Goal: Use online tool/utility: Utilize a website feature to perform a specific function

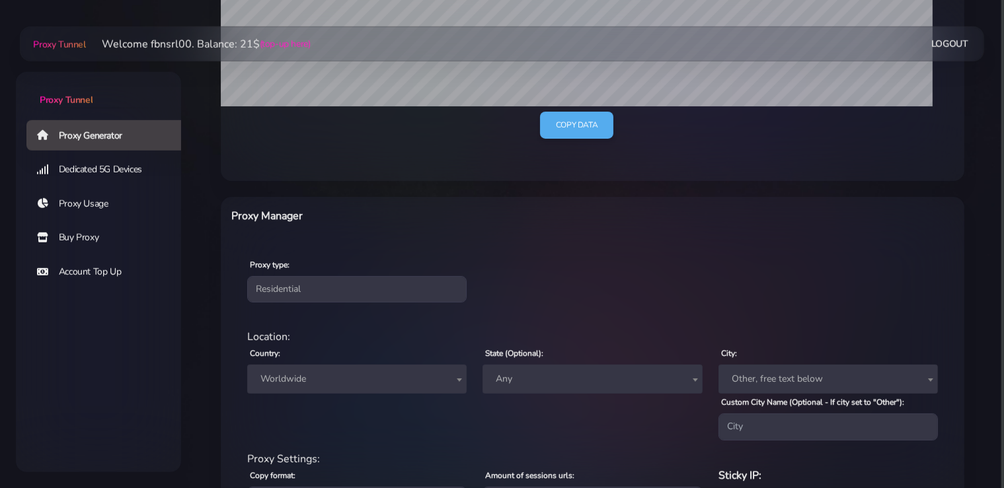
scroll to position [349, 0]
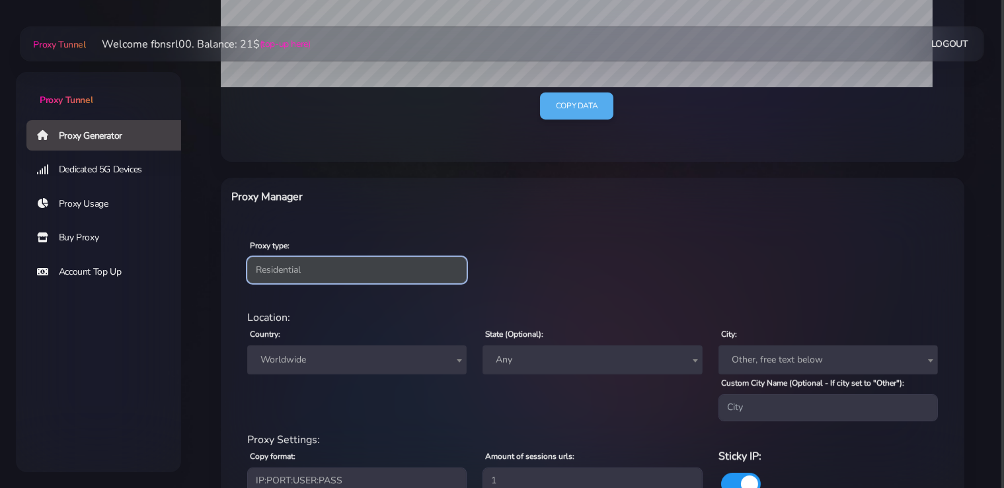
click at [247, 257] on select "Residential Static Mobile" at bounding box center [356, 270] width 219 height 26
select select "static"
click option "Static" at bounding box center [0, 0] width 0 height 0
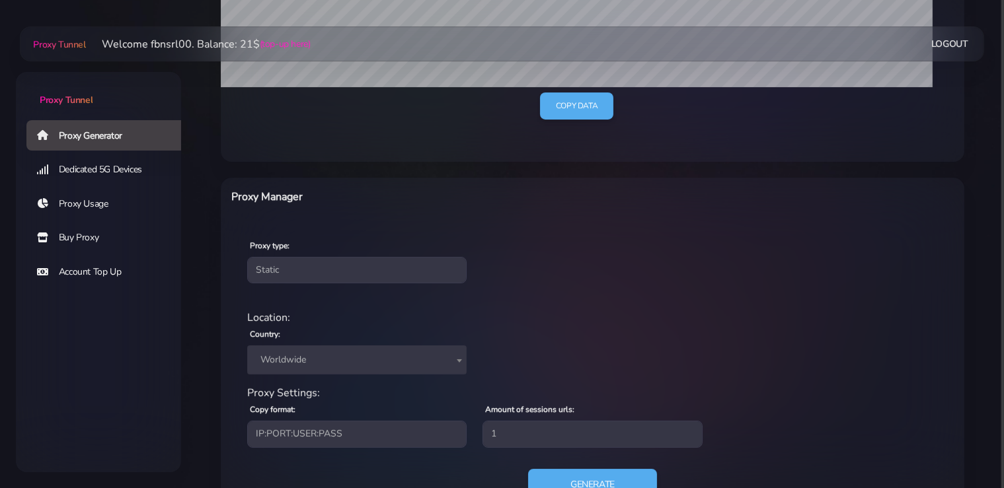
click at [319, 354] on span "Worldwide" at bounding box center [357, 360] width 204 height 19
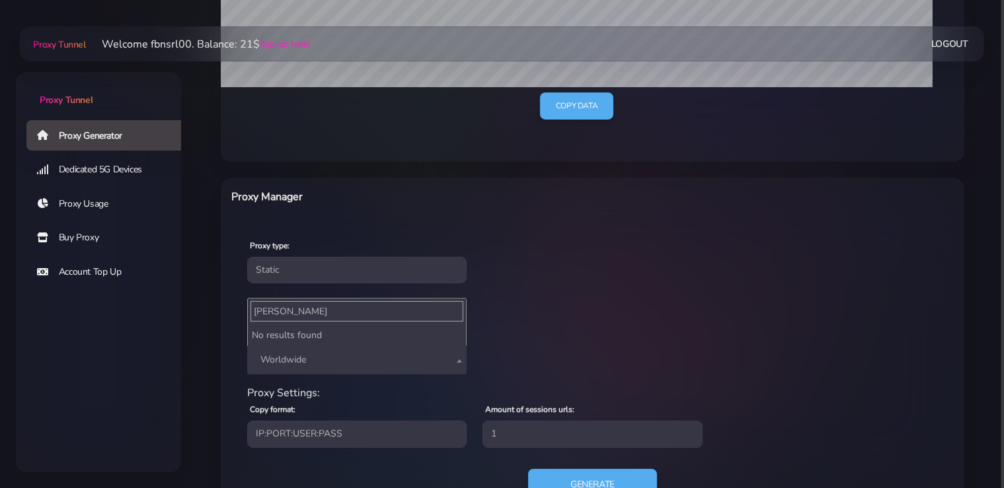
click at [311, 312] on input "[PERSON_NAME]" at bounding box center [357, 311] width 213 height 20
click at [287, 318] on input "hg" at bounding box center [357, 311] width 213 height 20
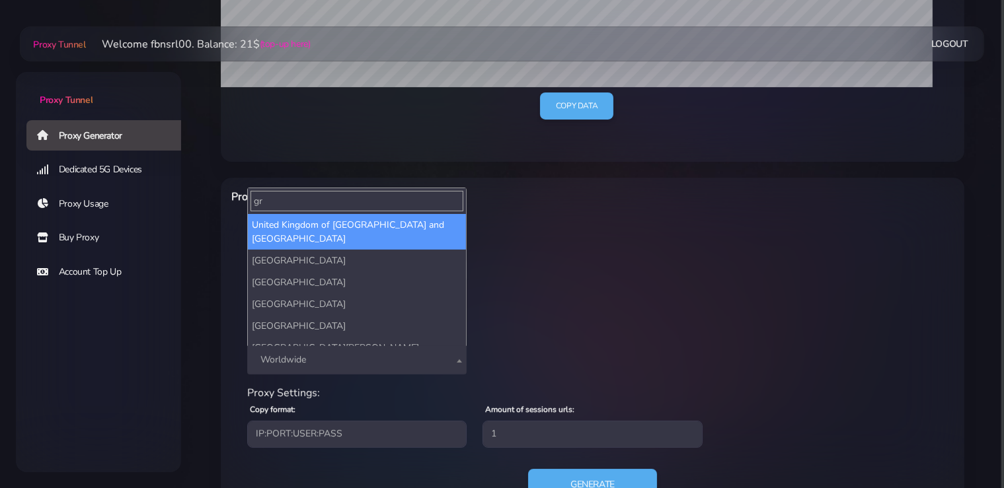
drag, startPoint x: 274, startPoint y: 203, endPoint x: 259, endPoint y: 202, distance: 14.6
click at [259, 202] on input "gr" at bounding box center [357, 201] width 213 height 20
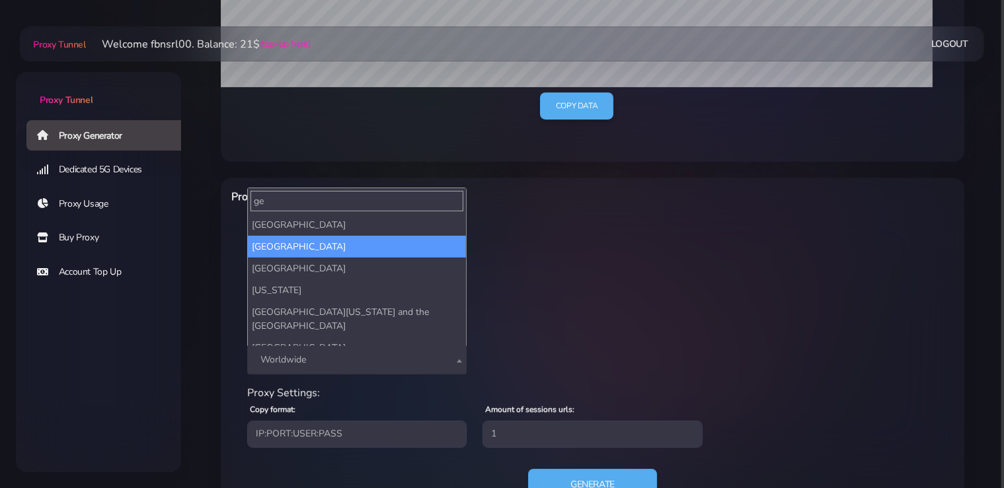
type input "ge"
select select "DE"
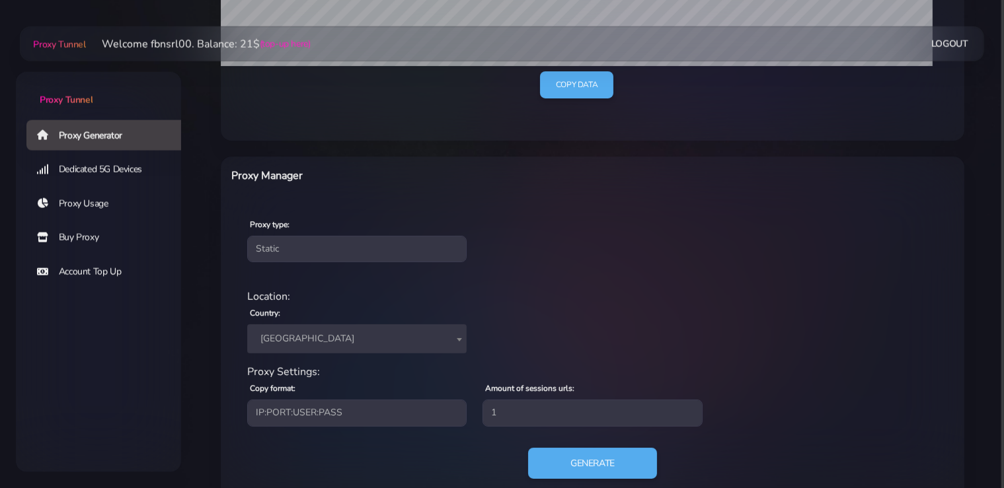
scroll to position [403, 0]
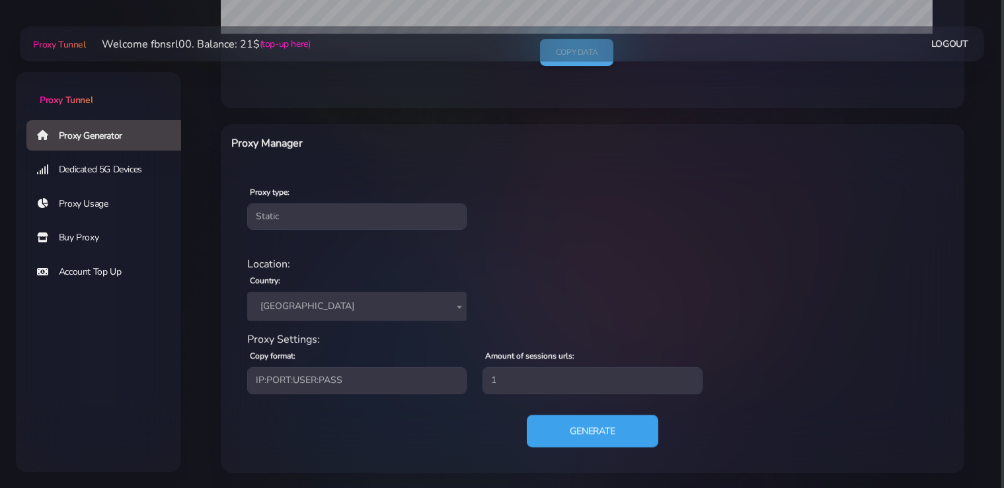
click at [592, 432] on button "Generate" at bounding box center [593, 431] width 132 height 32
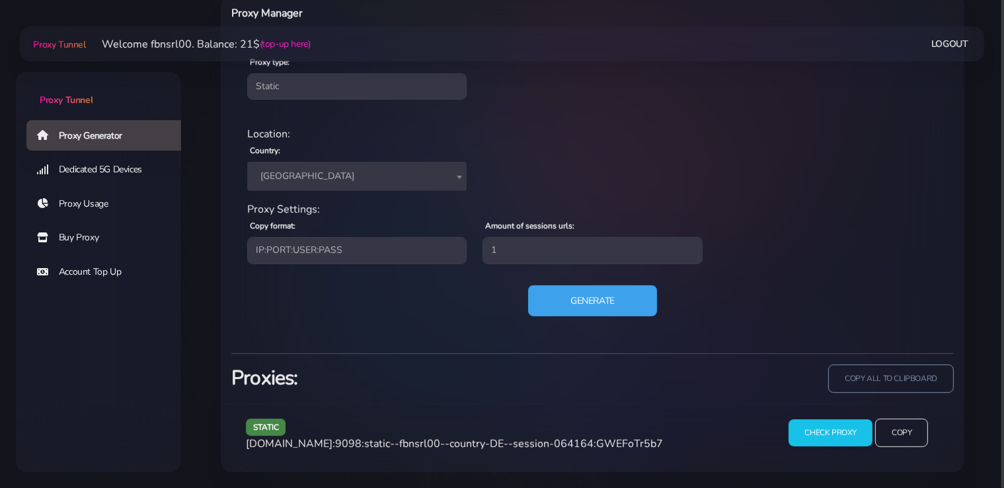
scroll to position [531, 0]
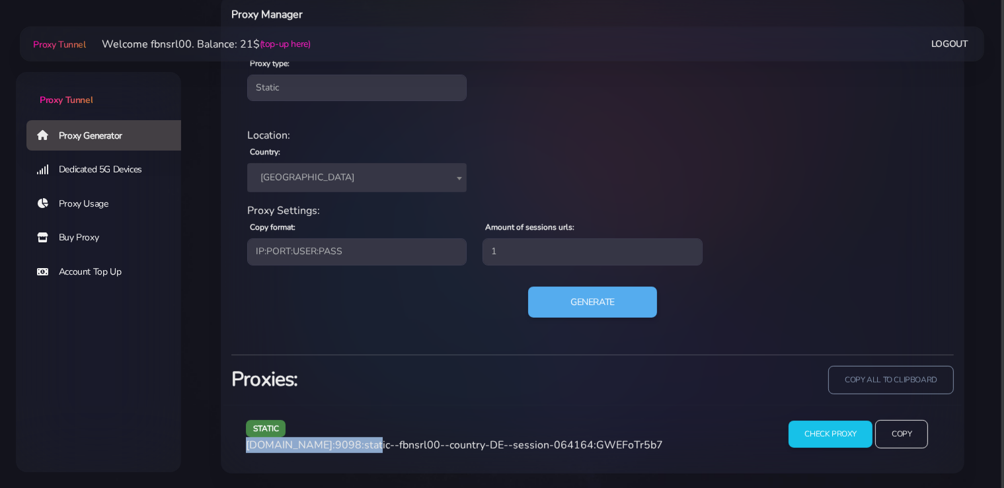
drag, startPoint x: 361, startPoint y: 443, endPoint x: 236, endPoint y: 446, distance: 125.0
click at [236, 446] on div "static [DOMAIN_NAME]:9098:static--fbnsrl00--country-DE--session-064164:GWEFoTr5…" at bounding box center [592, 439] width 738 height 69
copy span "[DOMAIN_NAME]:9098"
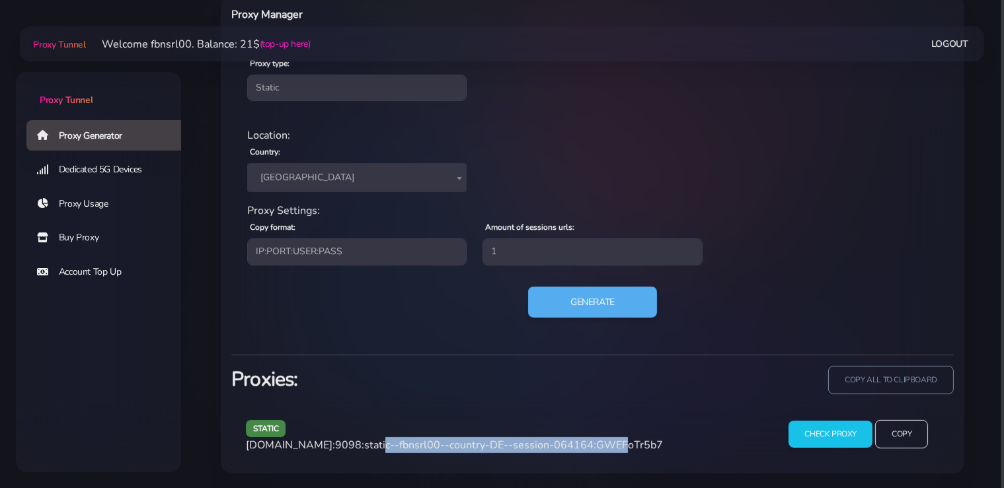
drag, startPoint x: 588, startPoint y: 444, endPoint x: 364, endPoint y: 446, distance: 224.1
click at [364, 446] on span "[DOMAIN_NAME]:9098:static--fbnsrl00--country-DE--session-064164:GWEFoTr5b7" at bounding box center [454, 445] width 417 height 15
copy span "static--fbnsrl00--country-DE--session-064164"
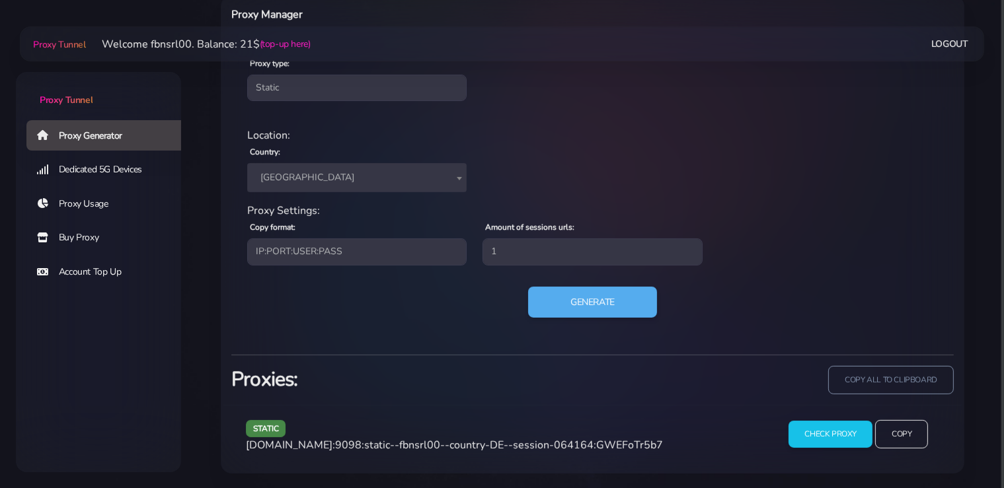
click at [617, 444] on span "[DOMAIN_NAME]:9098:static--fbnsrl00--country-DE--session-064164:GWEFoTr5b7" at bounding box center [454, 445] width 417 height 15
copy span "GWEFoTr5b7"
click at [590, 304] on button "Generate" at bounding box center [593, 302] width 132 height 32
drag, startPoint x: 360, startPoint y: 443, endPoint x: 247, endPoint y: 449, distance: 113.8
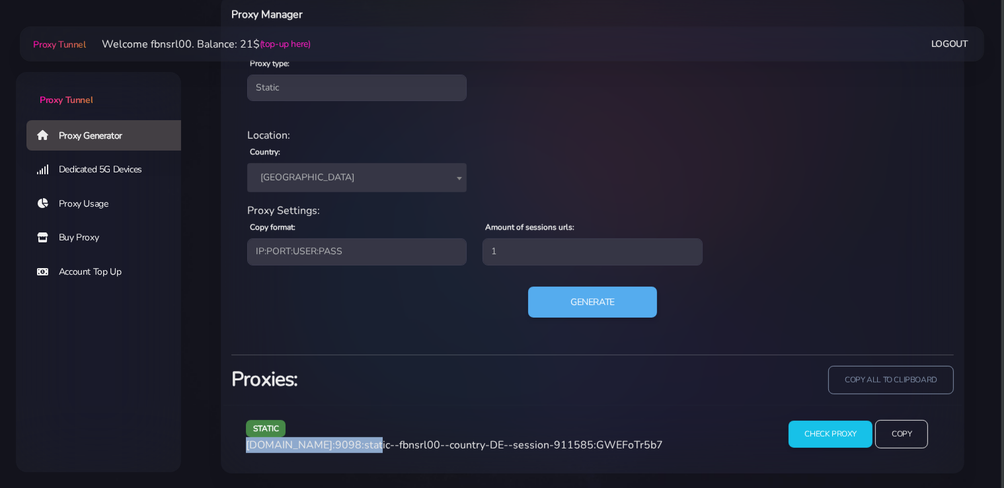
click at [247, 449] on span "[DOMAIN_NAME]:9098:static--fbnsrl00--country-DE--session-911585:GWEFoTr5b7" at bounding box center [454, 445] width 417 height 15
copy span "[DOMAIN_NAME]:9098"
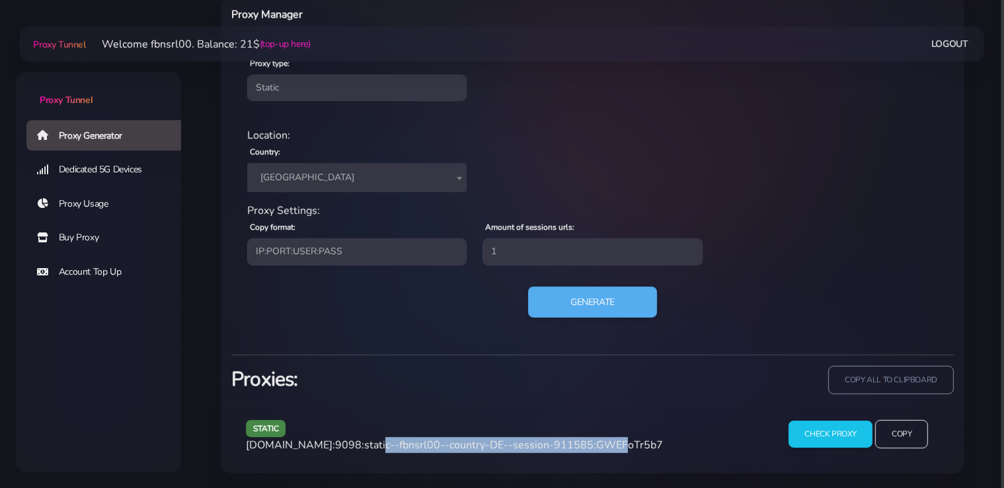
drag, startPoint x: 588, startPoint y: 445, endPoint x: 364, endPoint y: 446, distance: 224.7
click at [364, 446] on span "[DOMAIN_NAME]:9098:static--fbnsrl00--country-DE--session-911585:GWEFoTr5b7" at bounding box center [454, 445] width 417 height 15
copy span "static--fbnsrl00--country-DE--session-911585"
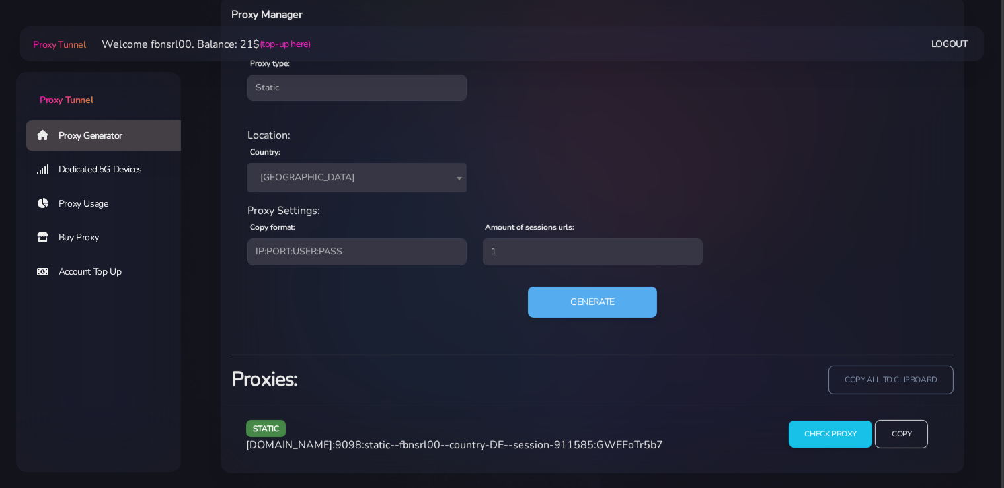
click at [600, 442] on span "[DOMAIN_NAME]:9098:static--fbnsrl00--country-DE--session-911585:GWEFoTr5b7" at bounding box center [454, 445] width 417 height 15
copy span "GWEFoTr5b7"
